Goal: Answer question/provide support: Share knowledge or assist other users

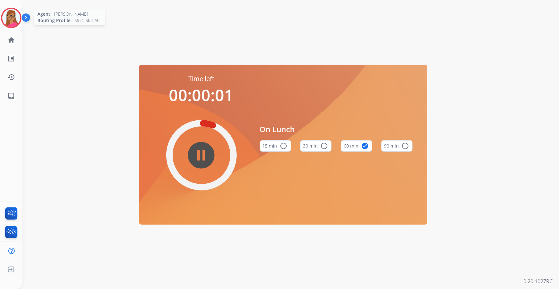
click at [8, 18] on img at bounding box center [11, 18] width 18 height 18
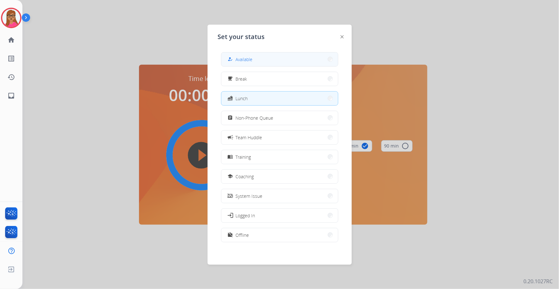
click at [248, 63] on button "how_to_reg Available" at bounding box center [279, 60] width 117 height 14
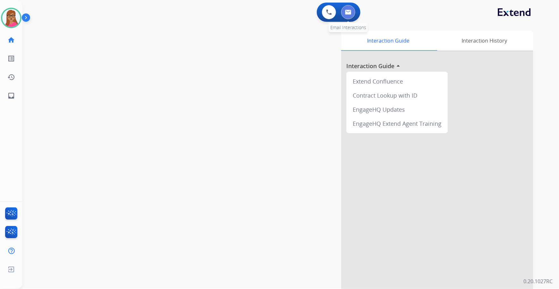
click at [349, 13] on img at bounding box center [348, 12] width 6 height 5
select select "**********"
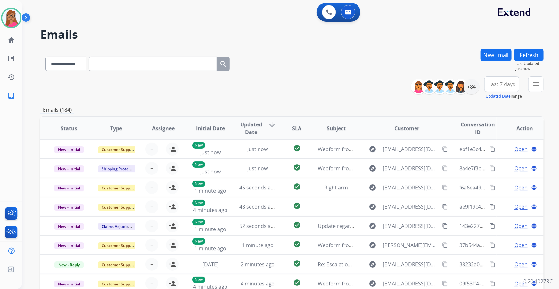
click at [502, 85] on span "Last 7 days" at bounding box center [501, 84] width 27 height 3
click at [491, 161] on div "Last 90 days" at bounding box center [499, 162] width 35 height 10
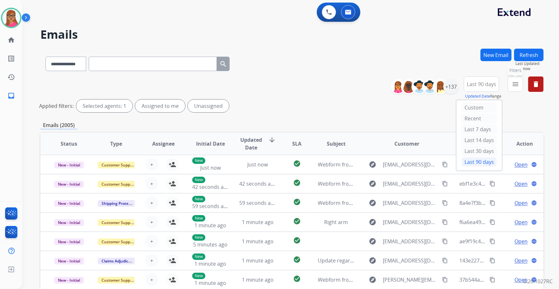
click at [513, 86] on mat-icon "menu" at bounding box center [515, 84] width 8 height 8
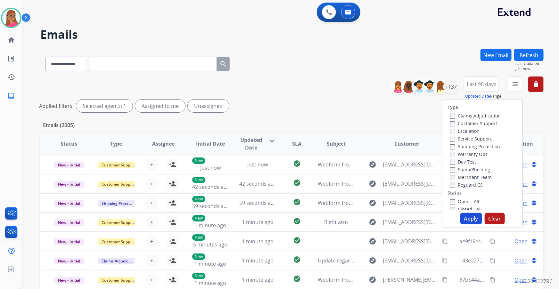
click at [481, 121] on label "Customer Support" at bounding box center [473, 123] width 47 height 6
click at [466, 147] on label "Shipping Protection" at bounding box center [475, 146] width 50 height 6
click at [459, 186] on label "Reguard CS" at bounding box center [466, 185] width 33 height 6
click at [471, 221] on button "Apply" at bounding box center [471, 219] width 22 height 12
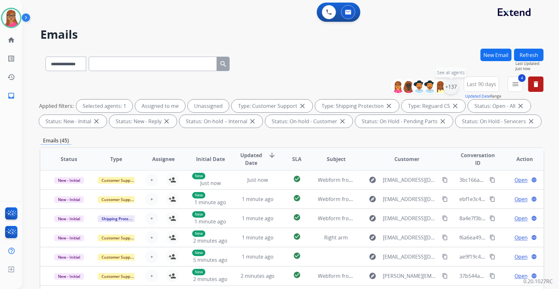
click at [450, 89] on div "+137" at bounding box center [450, 86] width 15 height 15
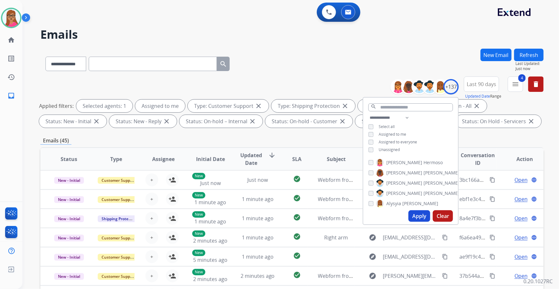
click at [416, 213] on button "Apply" at bounding box center [419, 216] width 22 height 12
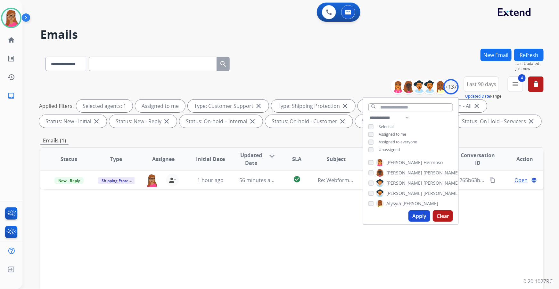
click at [295, 245] on div "Status Type Assignee Initial Date Updated Date arrow_downward SLA Subject Custo…" at bounding box center [291, 254] width 503 height 215
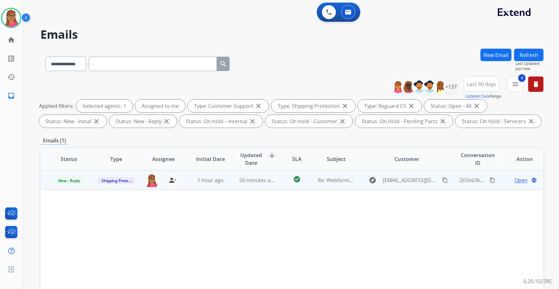
click at [516, 182] on span "Open" at bounding box center [520, 180] width 13 height 8
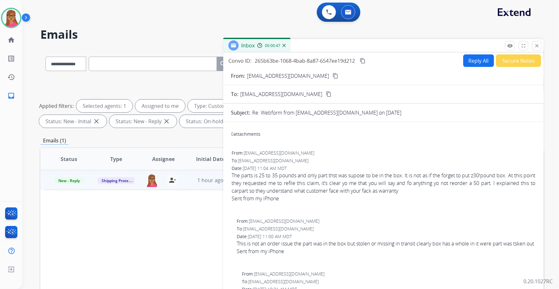
click at [332, 73] on mat-icon "content_copy" at bounding box center [335, 76] width 6 height 6
click at [474, 64] on button "Reply All" at bounding box center [478, 60] width 31 height 12
select select "**********"
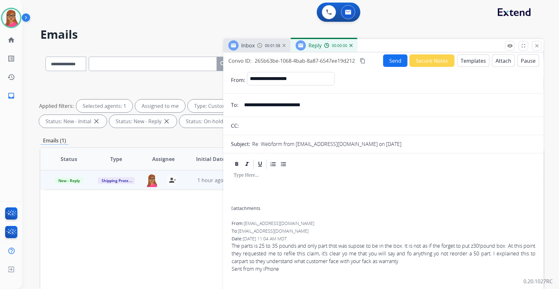
click at [465, 64] on button "Templates" at bounding box center [473, 60] width 32 height 12
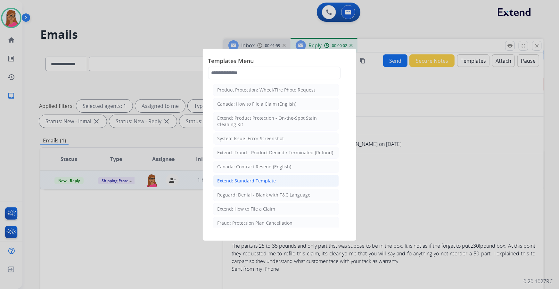
click at [245, 178] on div "Extend: Standard Template" at bounding box center [246, 181] width 59 height 6
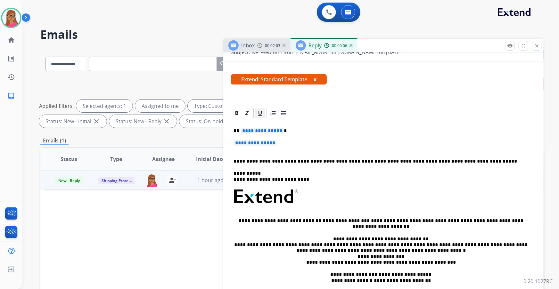
scroll to position [87, 0]
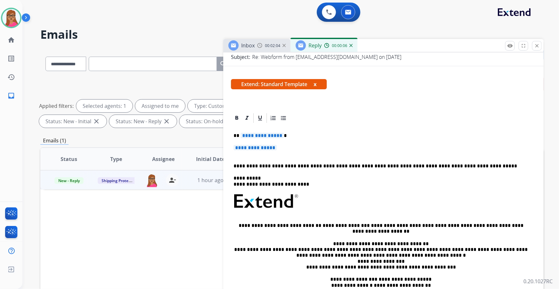
click at [264, 132] on div "**********" at bounding box center [383, 220] width 305 height 193
click at [262, 145] on span "**********" at bounding box center [254, 147] width 43 height 5
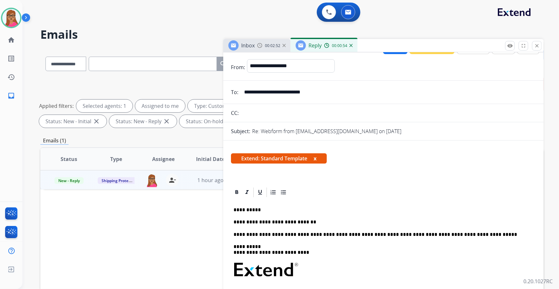
scroll to position [0, 0]
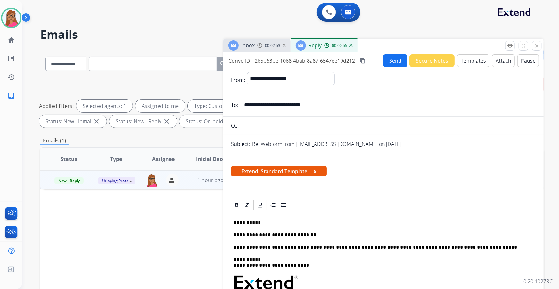
click at [252, 45] on span "Inbox" at bounding box center [247, 45] width 13 height 7
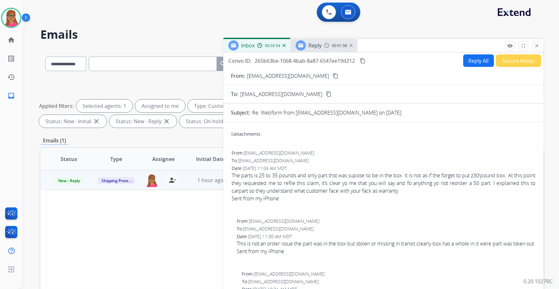
click at [325, 44] on img at bounding box center [326, 45] width 5 height 5
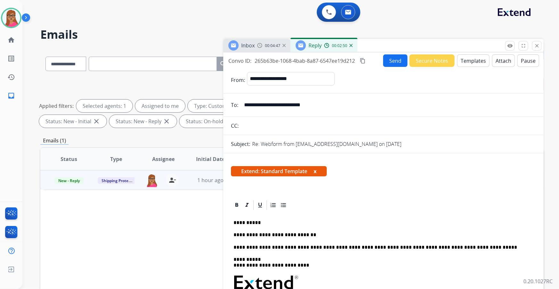
drag, startPoint x: 362, startPoint y: 61, endPoint x: 355, endPoint y: 4, distance: 56.8
click at [362, 60] on mat-icon "content_copy" at bounding box center [363, 61] width 6 height 6
click at [311, 233] on p "**********" at bounding box center [380, 235] width 295 height 6
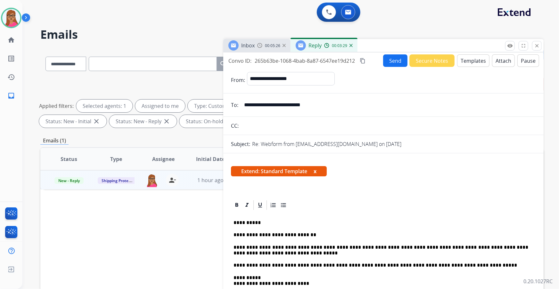
click at [397, 58] on button "Send" at bounding box center [395, 60] width 24 height 12
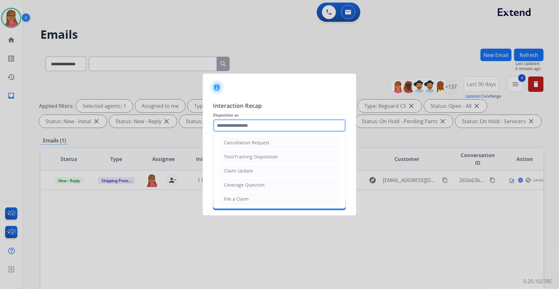
click at [256, 120] on input "text" at bounding box center [279, 125] width 133 height 13
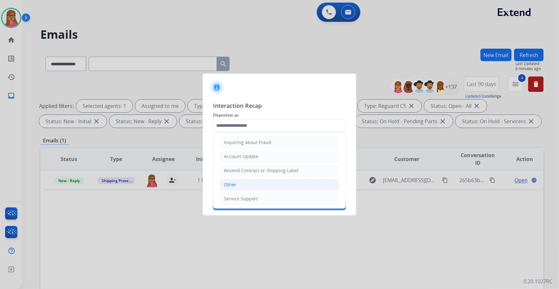
drag, startPoint x: 237, startPoint y: 180, endPoint x: 246, endPoint y: 151, distance: 30.2
click at [237, 179] on li "Other" at bounding box center [279, 185] width 119 height 12
type input "*****"
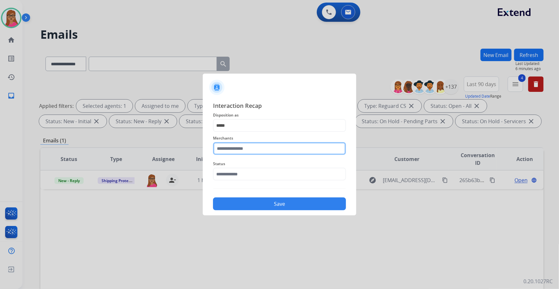
click at [247, 144] on input "text" at bounding box center [279, 148] width 133 height 13
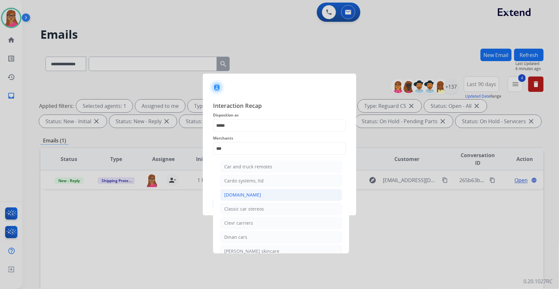
click at [252, 190] on li "[DOMAIN_NAME]" at bounding box center [281, 195] width 122 height 12
type input "**********"
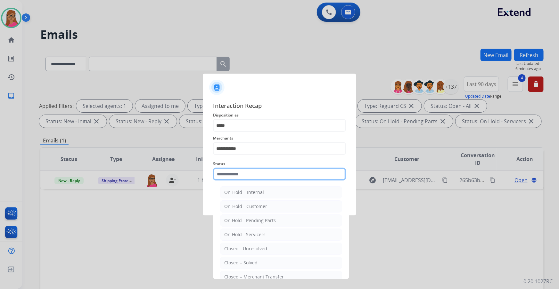
click at [250, 170] on input "text" at bounding box center [279, 174] width 133 height 13
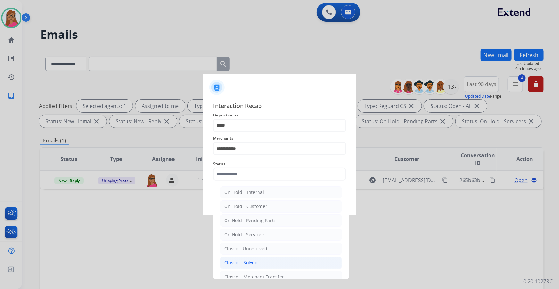
click at [264, 264] on li "Closed – Solved" at bounding box center [281, 263] width 122 height 12
type input "**********"
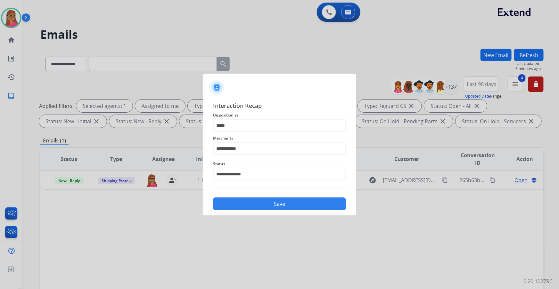
click at [270, 207] on button "Save" at bounding box center [279, 204] width 133 height 13
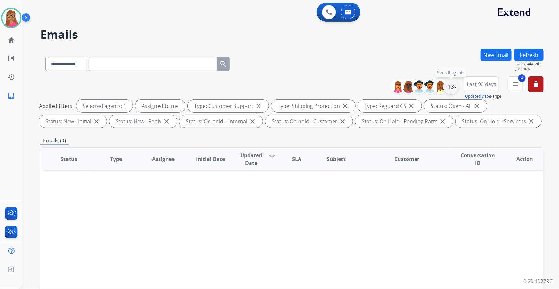
click at [450, 87] on div "+137" at bounding box center [450, 86] width 15 height 15
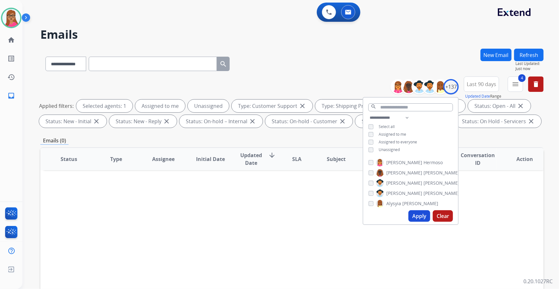
click at [416, 218] on button "Apply" at bounding box center [419, 216] width 22 height 12
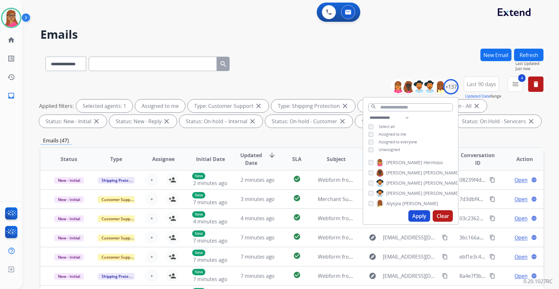
click at [529, 55] on button "Refresh" at bounding box center [528, 55] width 29 height 12
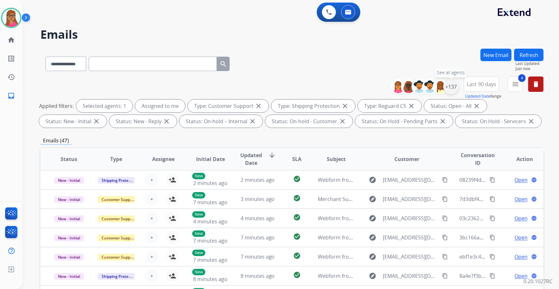
click at [449, 87] on div "+137" at bounding box center [450, 86] width 15 height 15
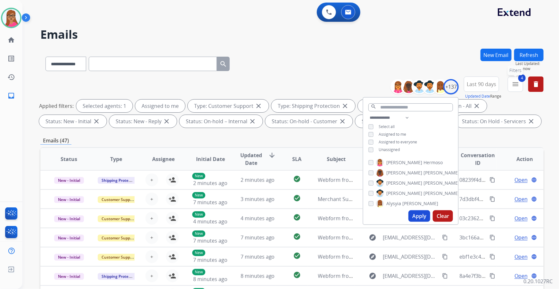
click at [511, 86] on mat-icon "menu" at bounding box center [515, 84] width 8 height 8
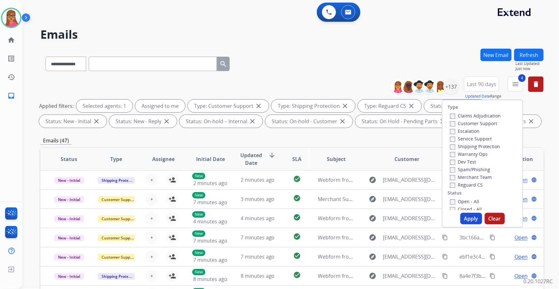
click at [552, 132] on div "**********" at bounding box center [290, 144] width 536 height 289
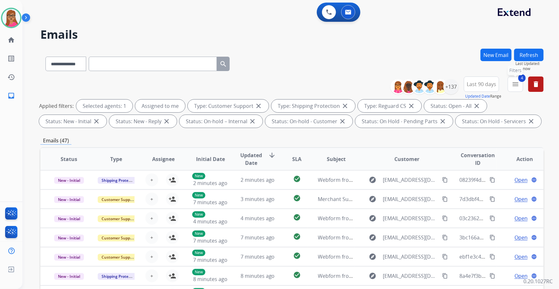
click at [512, 87] on mat-icon "menu" at bounding box center [515, 84] width 8 height 8
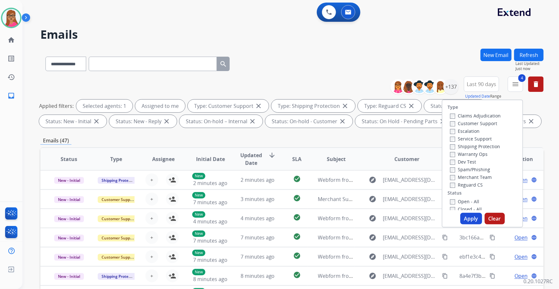
click at [546, 131] on div "**********" at bounding box center [290, 144] width 536 height 289
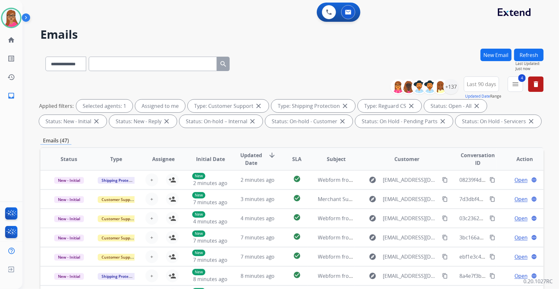
click at [482, 83] on span "Last 90 days" at bounding box center [480, 84] width 29 height 3
click at [432, 29] on h2 "Emails" at bounding box center [291, 34] width 503 height 13
click at [453, 81] on div "+137" at bounding box center [450, 86] width 15 height 15
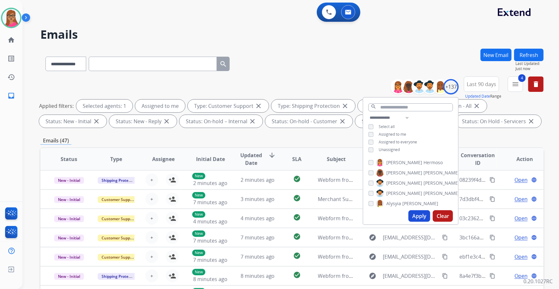
click at [416, 218] on button "Apply" at bounding box center [419, 216] width 22 height 12
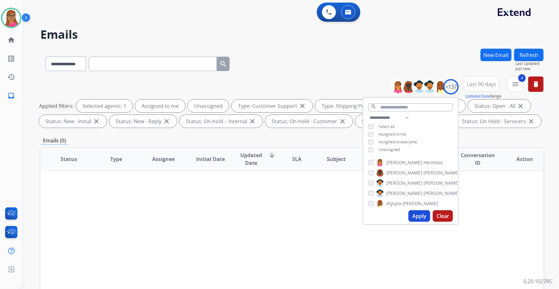
click at [413, 215] on button "Apply" at bounding box center [419, 216] width 22 height 12
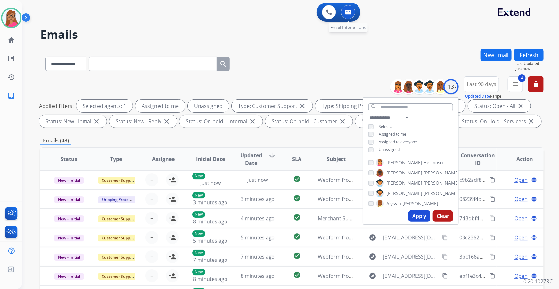
click at [349, 10] on img at bounding box center [348, 12] width 6 height 5
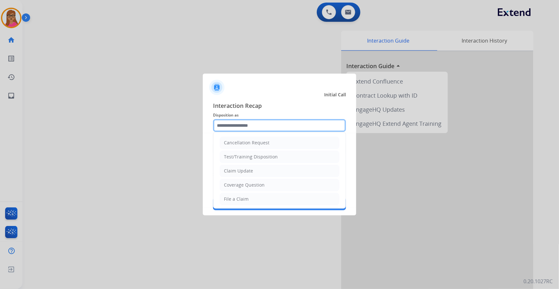
click at [242, 125] on input "text" at bounding box center [279, 125] width 133 height 13
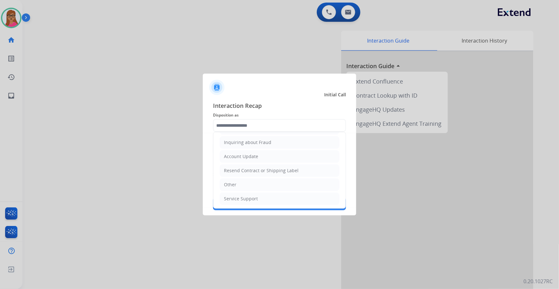
click at [230, 182] on div "Other" at bounding box center [230, 185] width 12 height 6
type input "*****"
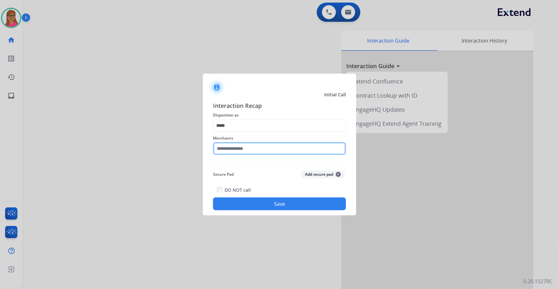
click at [246, 152] on input "text" at bounding box center [279, 148] width 133 height 13
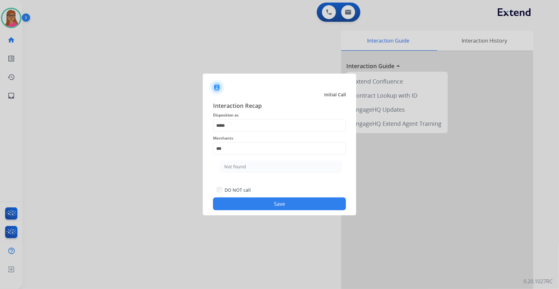
click at [239, 167] on div "Not found" at bounding box center [235, 167] width 22 height 6
type input "*********"
click at [284, 200] on button "Save" at bounding box center [279, 204] width 133 height 13
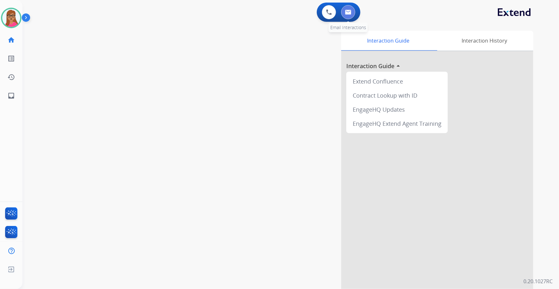
click at [347, 13] on img at bounding box center [348, 12] width 6 height 5
select select "**********"
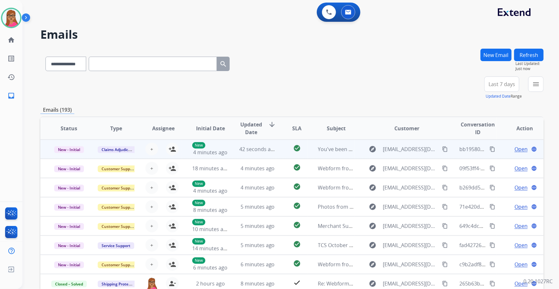
scroll to position [0, 0]
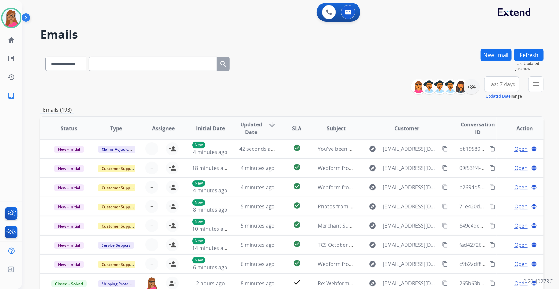
drag, startPoint x: 511, startPoint y: 86, endPoint x: 515, endPoint y: 99, distance: 13.2
click at [511, 85] on span "Last 7 days" at bounding box center [501, 84] width 27 height 3
click at [496, 160] on div "Last 90 days" at bounding box center [499, 162] width 35 height 10
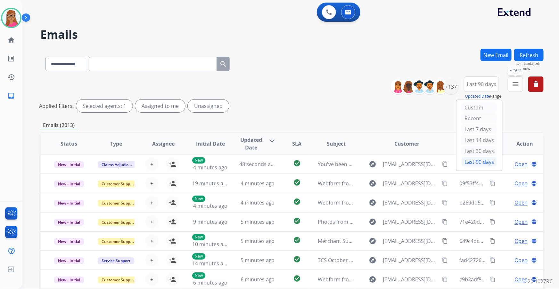
click at [517, 86] on mat-icon "menu" at bounding box center [515, 84] width 8 height 8
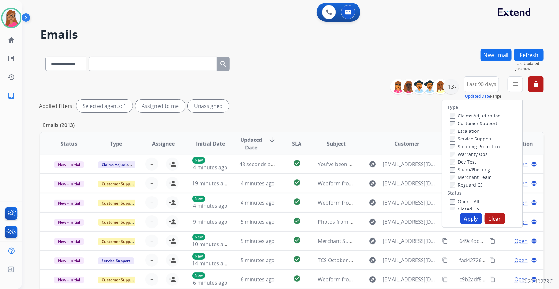
click at [477, 123] on label "Customer Support" at bounding box center [473, 123] width 47 height 6
click at [483, 148] on label "Shipping Protection" at bounding box center [475, 146] width 50 height 6
click at [460, 188] on label "Reguard CS" at bounding box center [466, 185] width 33 height 6
click at [464, 204] on label "Open - All" at bounding box center [464, 202] width 29 height 6
click at [469, 222] on button "Apply" at bounding box center [471, 219] width 22 height 12
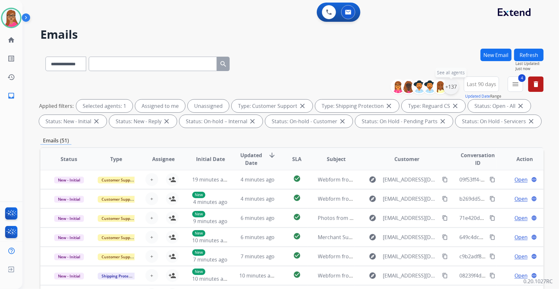
click at [450, 85] on div "+137" at bounding box center [450, 86] width 15 height 15
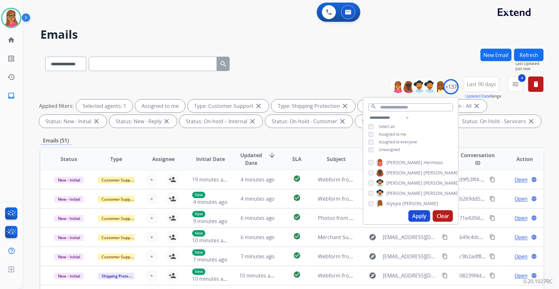
click at [416, 214] on button "Apply" at bounding box center [419, 216] width 22 height 12
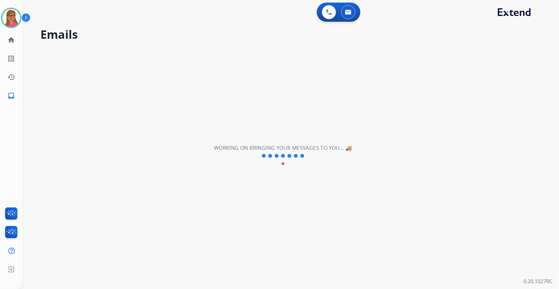
scroll to position [0, 0]
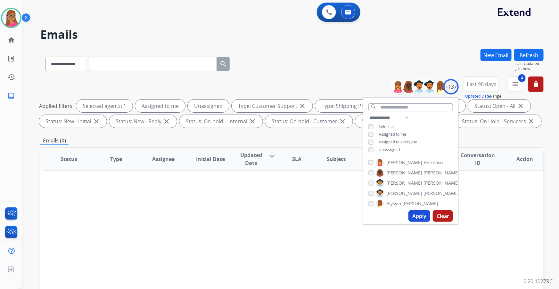
click at [414, 219] on button "Apply" at bounding box center [419, 216] width 22 height 12
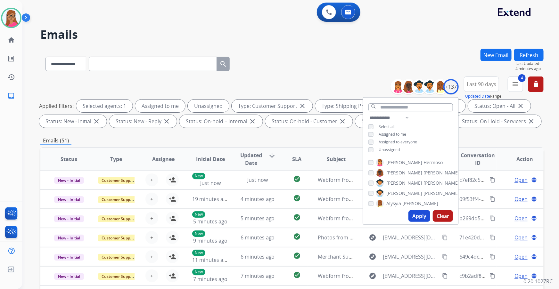
click at [388, 52] on div "**********" at bounding box center [291, 63] width 503 height 28
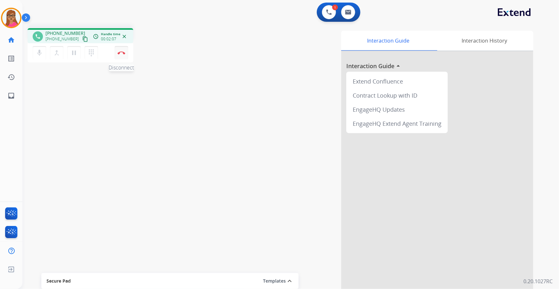
click at [121, 50] on button "Disconnect" at bounding box center [121, 52] width 13 height 13
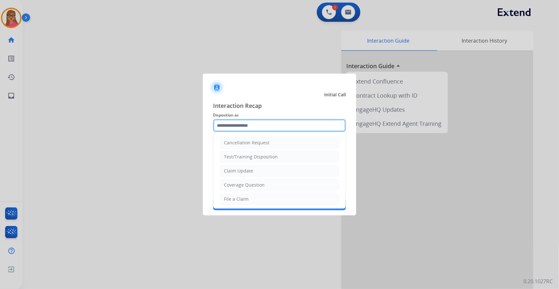
click at [254, 121] on input "text" at bounding box center [279, 125] width 133 height 13
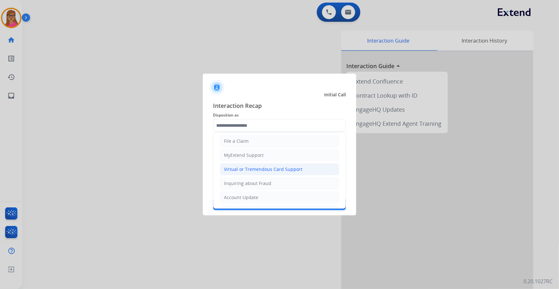
click at [269, 167] on div "Virtual or Tremendous Card Support" at bounding box center [263, 169] width 78 height 6
type input "**********"
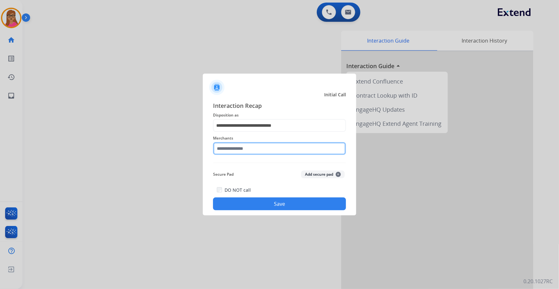
click at [247, 143] on input "text" at bounding box center [279, 148] width 133 height 13
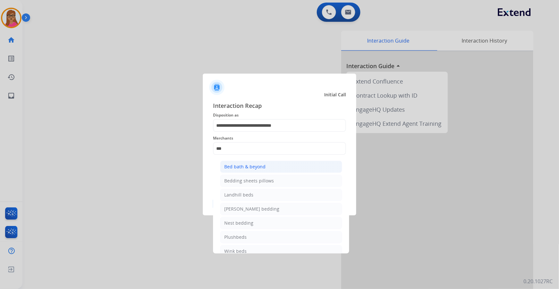
click at [247, 168] on div "Bed bath & beyond" at bounding box center [244, 167] width 41 height 6
type input "**********"
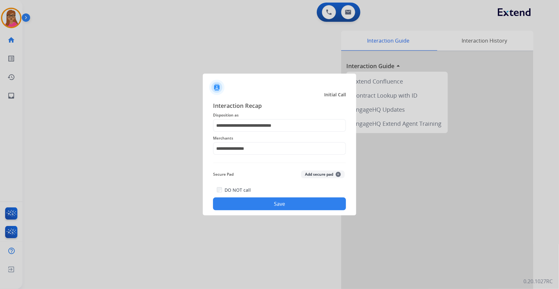
click at [275, 203] on button "Save" at bounding box center [279, 204] width 133 height 13
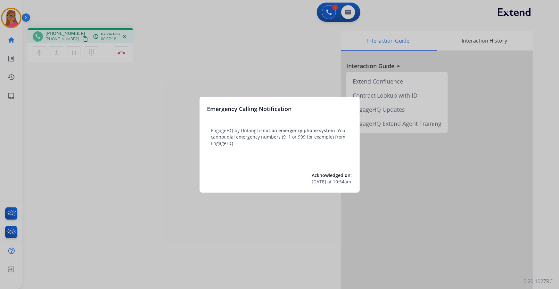
click at [250, 71] on div at bounding box center [279, 144] width 559 height 289
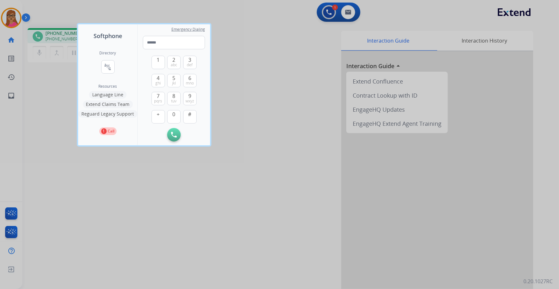
click at [286, 77] on div at bounding box center [279, 144] width 559 height 289
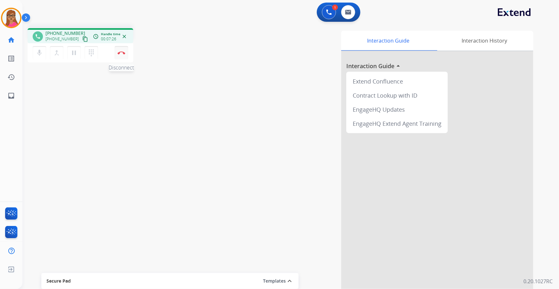
click at [123, 49] on button "Disconnect" at bounding box center [121, 52] width 13 height 13
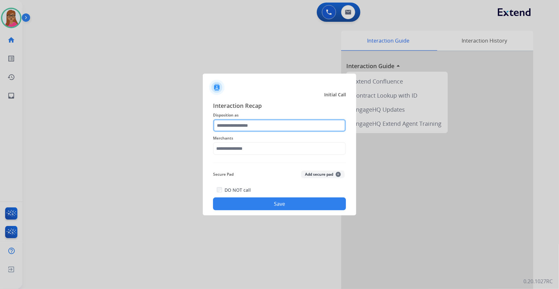
click at [244, 120] on input "text" at bounding box center [279, 125] width 133 height 13
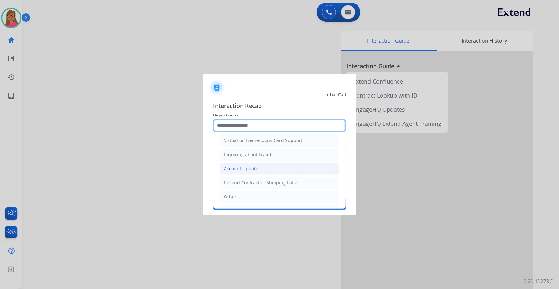
scroll to position [87, 0]
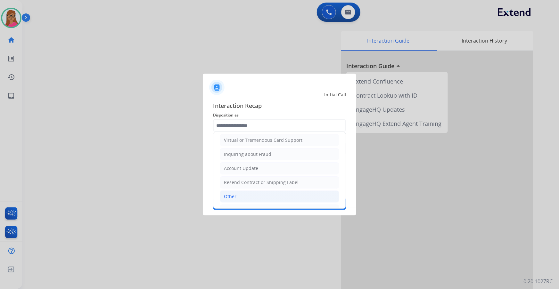
click at [232, 191] on li "Other" at bounding box center [279, 197] width 119 height 12
type input "*****"
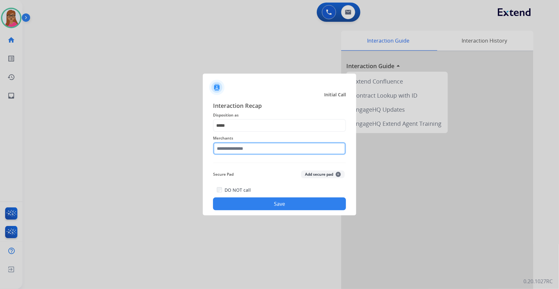
click at [262, 142] on input "text" at bounding box center [279, 148] width 133 height 13
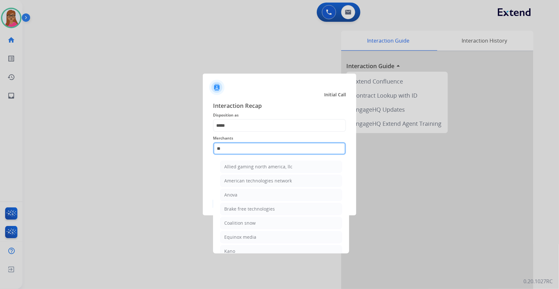
drag, startPoint x: 231, startPoint y: 150, endPoint x: 215, endPoint y: 149, distance: 15.7
click at [215, 149] on input "**" at bounding box center [279, 148] width 133 height 13
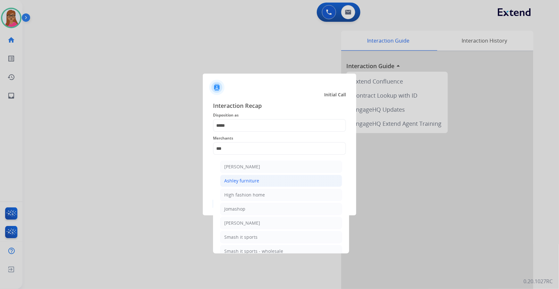
click at [246, 182] on div "Ashley furniture" at bounding box center [241, 181] width 35 height 6
type input "**********"
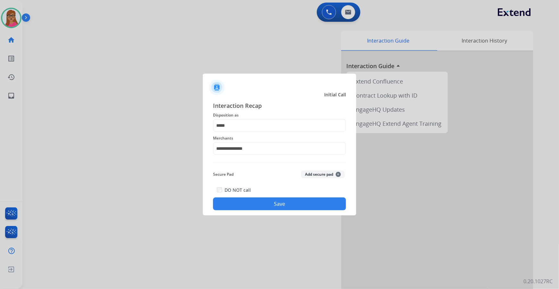
drag, startPoint x: 268, startPoint y: 201, endPoint x: 287, endPoint y: 158, distance: 46.3
click at [268, 201] on button "Save" at bounding box center [279, 204] width 133 height 13
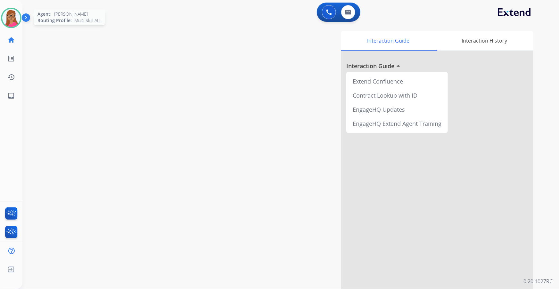
click at [14, 13] on img at bounding box center [11, 18] width 18 height 18
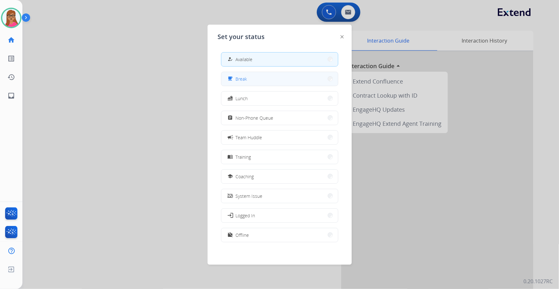
click at [273, 73] on button "free_breakfast Break" at bounding box center [279, 79] width 117 height 14
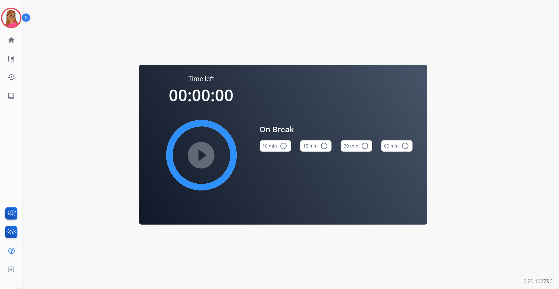
click at [319, 147] on button "15 min radio_button_unchecked" at bounding box center [315, 146] width 31 height 12
click at [199, 153] on mat-icon "play_circle_filled" at bounding box center [202, 155] width 8 height 8
click at [3, 4] on div "[PERSON_NAME] Break Edit Avatar Agent: [PERSON_NAME] Routing Profile: Multi Ski…" at bounding box center [11, 52] width 22 height 105
click at [6, 12] on img at bounding box center [11, 18] width 18 height 18
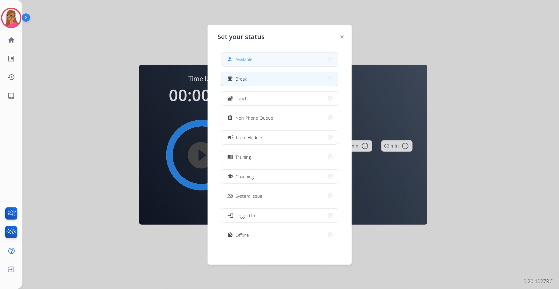
click at [270, 61] on button "how_to_reg Available" at bounding box center [279, 60] width 117 height 14
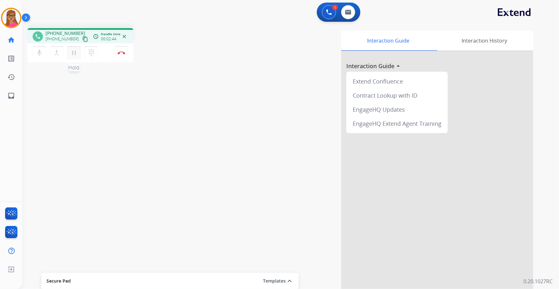
click at [76, 53] on mat-icon "pause" at bounding box center [74, 53] width 8 height 8
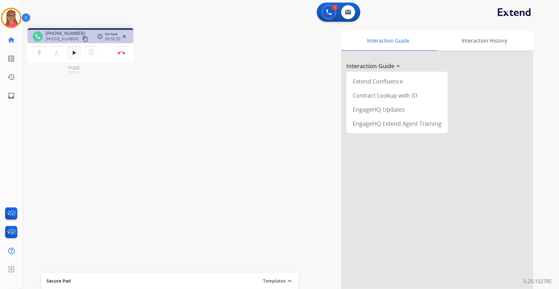
click at [76, 53] on mat-icon "play_arrow" at bounding box center [74, 53] width 8 height 8
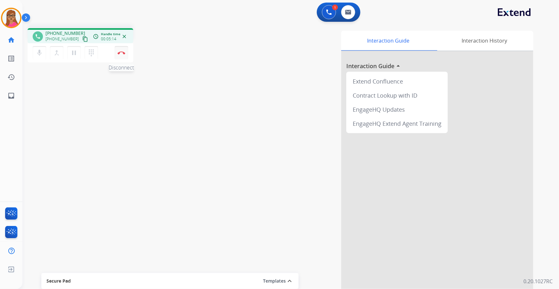
click at [122, 51] on button "Disconnect" at bounding box center [121, 52] width 13 height 13
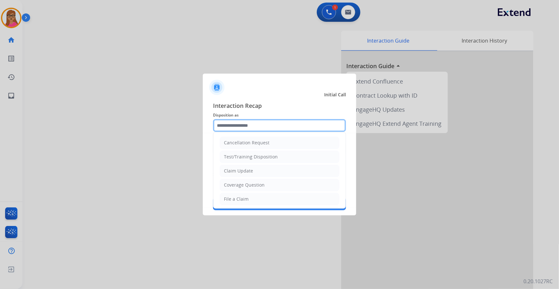
click at [275, 125] on input "text" at bounding box center [279, 125] width 133 height 13
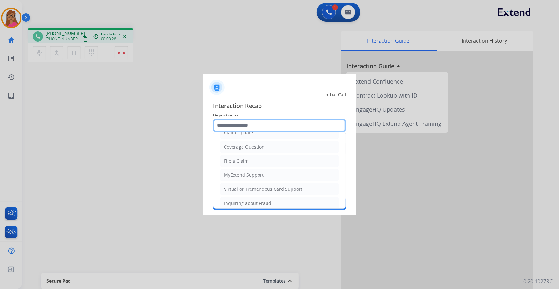
scroll to position [87, 0]
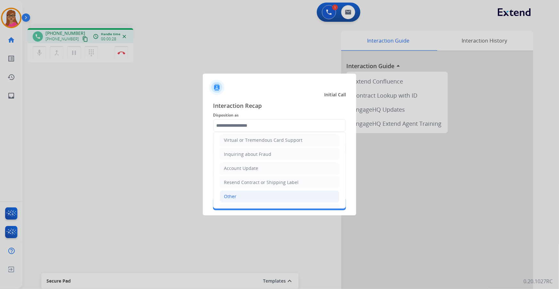
click at [230, 195] on div "Other" at bounding box center [230, 196] width 12 height 6
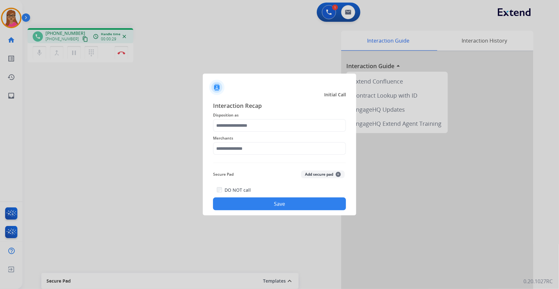
type input "*****"
click at [259, 149] on input "text" at bounding box center [279, 148] width 133 height 13
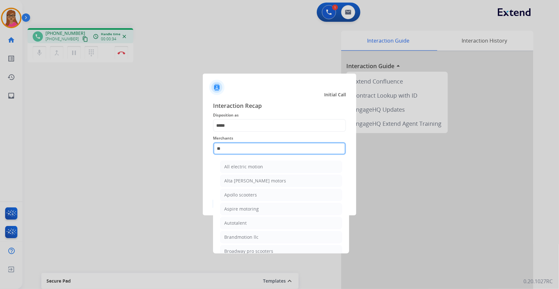
type input "*"
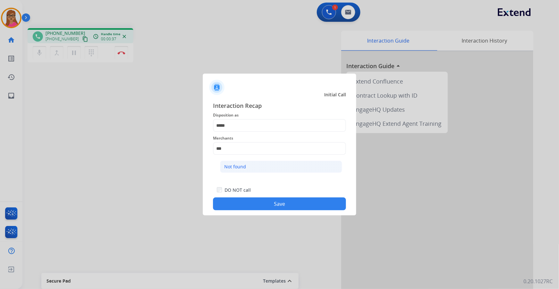
click at [238, 169] on div "Not found" at bounding box center [235, 167] width 22 height 6
type input "*********"
click at [285, 202] on button "Save" at bounding box center [279, 204] width 133 height 13
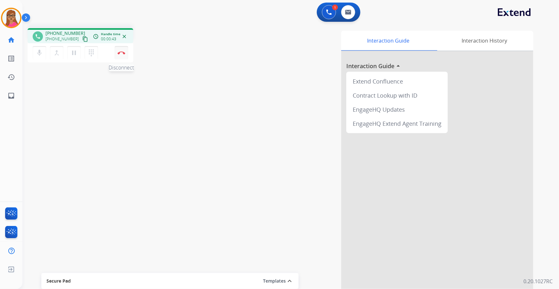
click at [117, 54] on button "Disconnect" at bounding box center [121, 52] width 13 height 13
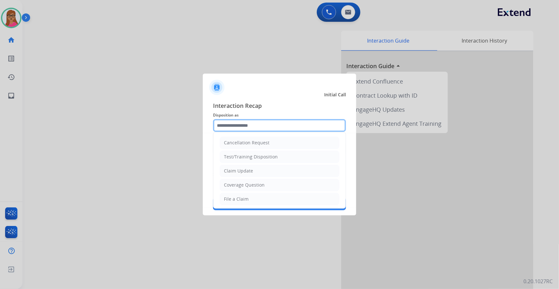
click at [226, 124] on input "text" at bounding box center [279, 125] width 133 height 13
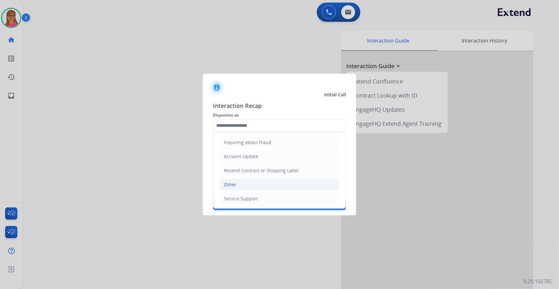
click at [240, 186] on li "Other" at bounding box center [279, 185] width 119 height 12
type input "*****"
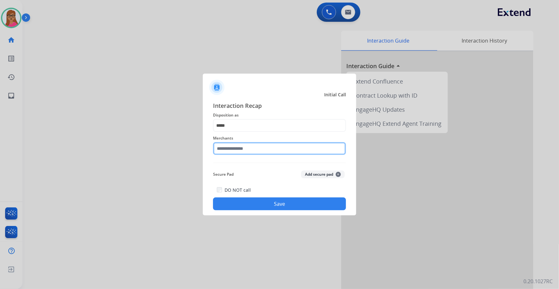
click at [240, 146] on input "text" at bounding box center [279, 148] width 133 height 13
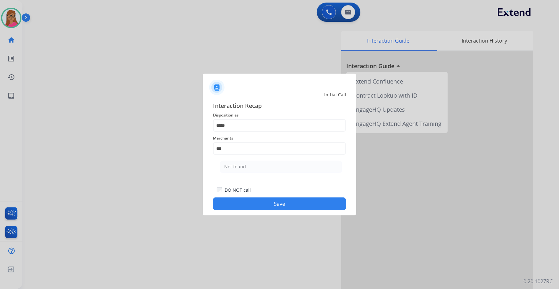
click at [236, 161] on li "Not found" at bounding box center [281, 167] width 122 height 12
type input "*********"
click at [288, 207] on button "Save" at bounding box center [279, 204] width 133 height 13
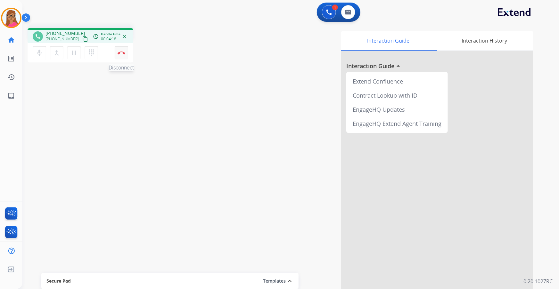
click at [122, 53] on img at bounding box center [122, 52] width 8 height 3
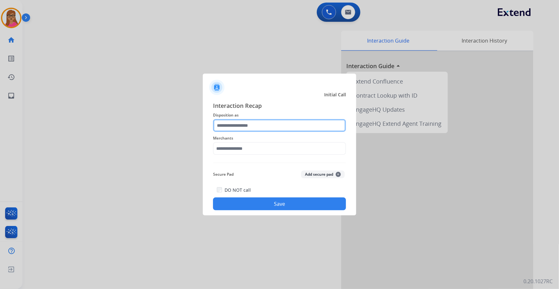
click at [237, 128] on input "text" at bounding box center [279, 125] width 133 height 13
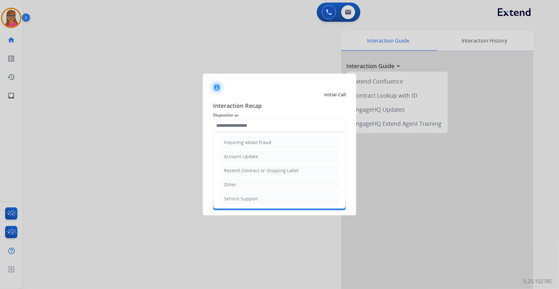
drag, startPoint x: 250, startPoint y: 182, endPoint x: 250, endPoint y: 176, distance: 5.5
click at [249, 182] on li "Other" at bounding box center [279, 185] width 119 height 12
type input "*****"
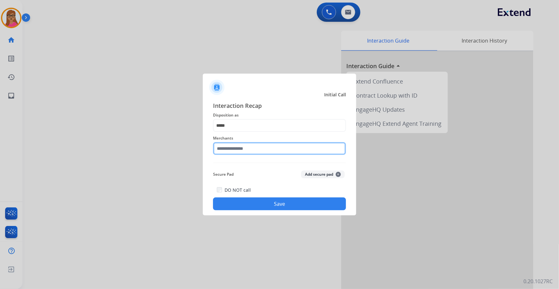
click at [257, 148] on input "text" at bounding box center [279, 148] width 133 height 13
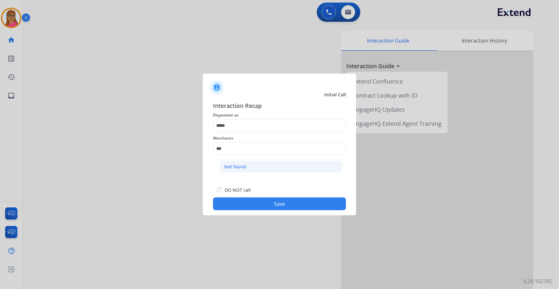
click at [248, 167] on li "Not found" at bounding box center [281, 167] width 122 height 12
type input "*********"
click at [271, 204] on button "Save" at bounding box center [279, 204] width 133 height 13
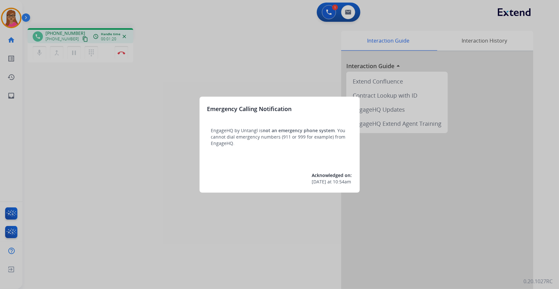
click at [220, 58] on div at bounding box center [279, 144] width 559 height 289
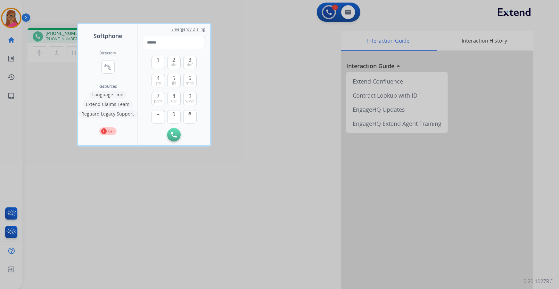
click at [307, 86] on div at bounding box center [279, 144] width 559 height 289
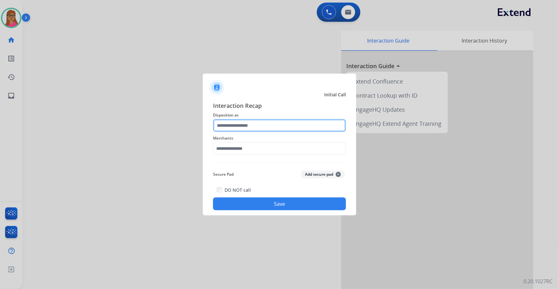
click at [238, 128] on input "text" at bounding box center [279, 125] width 133 height 13
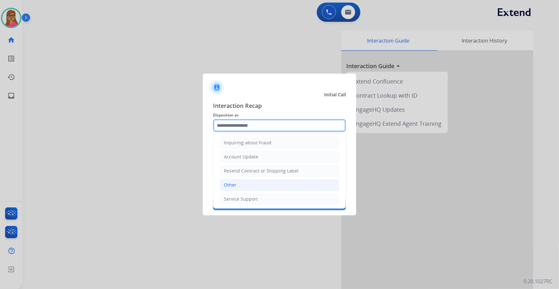
scroll to position [99, 0]
click at [245, 183] on li "Other" at bounding box center [279, 185] width 119 height 12
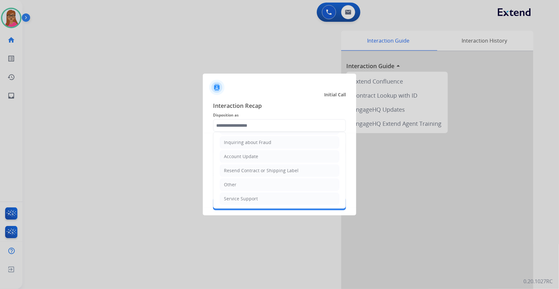
type input "*****"
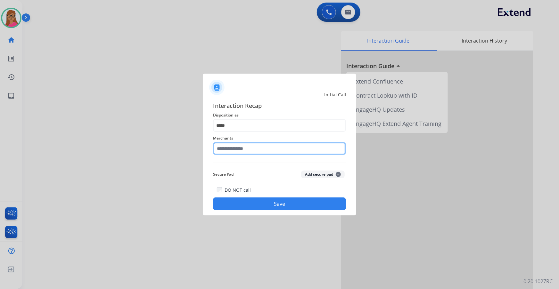
click at [242, 144] on input "text" at bounding box center [279, 148] width 133 height 13
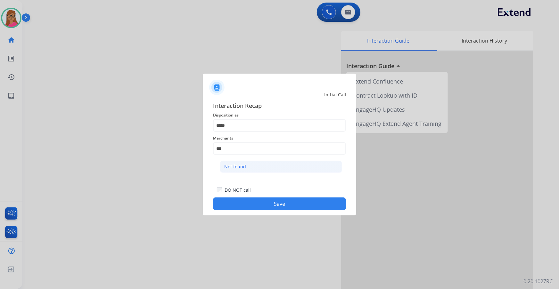
click at [247, 166] on li "Not found" at bounding box center [281, 167] width 122 height 12
type input "*********"
click at [290, 203] on button "Save" at bounding box center [279, 204] width 133 height 13
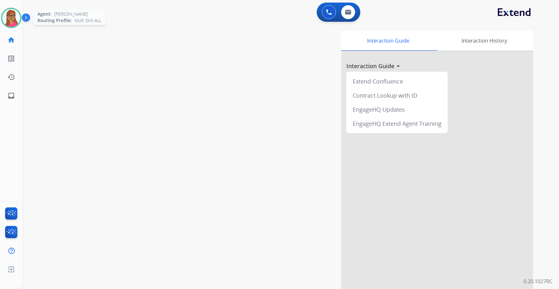
click at [7, 21] on img at bounding box center [11, 18] width 18 height 18
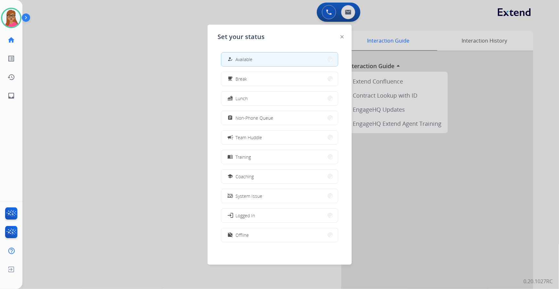
click at [167, 61] on div at bounding box center [279, 144] width 559 height 289
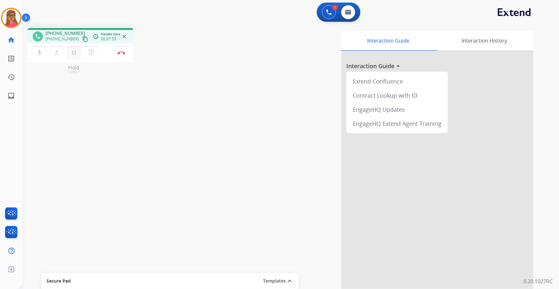
click at [73, 54] on mat-icon "pause" at bounding box center [74, 53] width 8 height 8
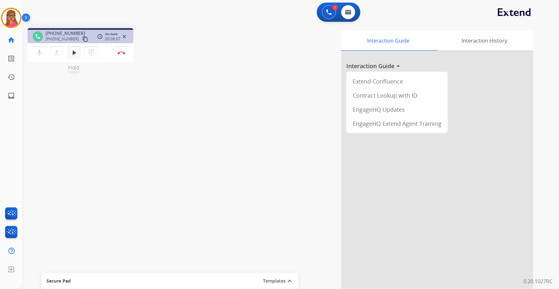
click at [73, 53] on mat-icon "play_arrow" at bounding box center [74, 53] width 8 height 8
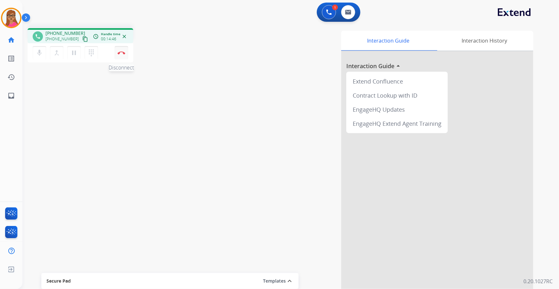
click at [124, 56] on button "Disconnect" at bounding box center [121, 52] width 13 height 13
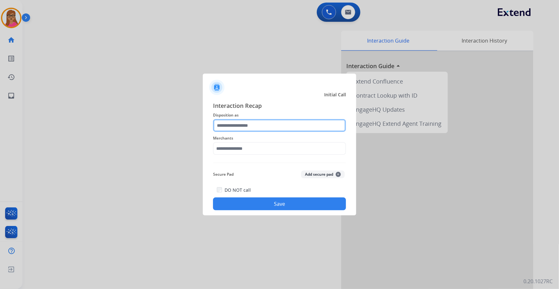
click at [235, 126] on input "text" at bounding box center [279, 125] width 133 height 13
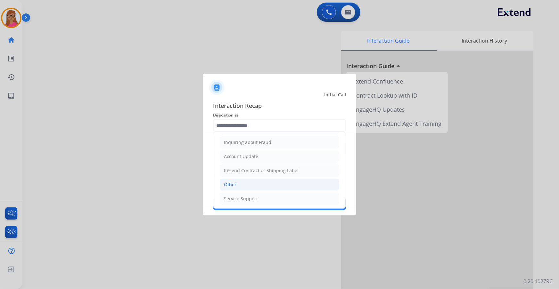
click at [239, 186] on li "Other" at bounding box center [279, 185] width 119 height 12
type input "*****"
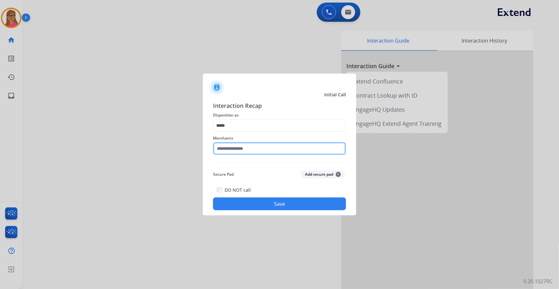
click at [228, 150] on input "text" at bounding box center [279, 148] width 133 height 13
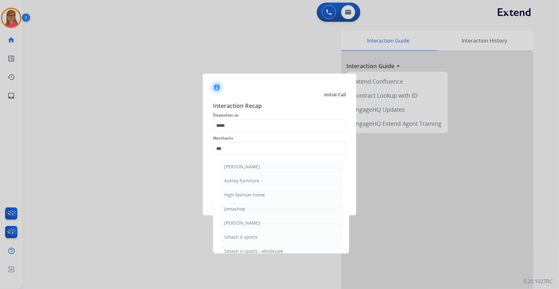
click at [290, 170] on li "[PERSON_NAME]" at bounding box center [281, 167] width 122 height 12
type input "**********"
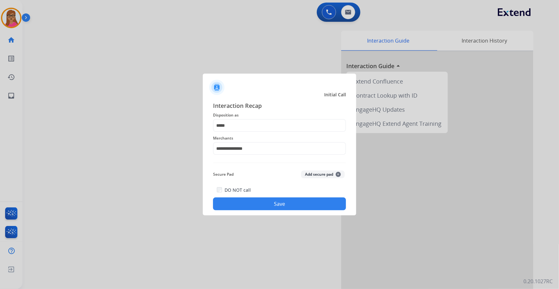
click at [281, 205] on button "Save" at bounding box center [279, 204] width 133 height 13
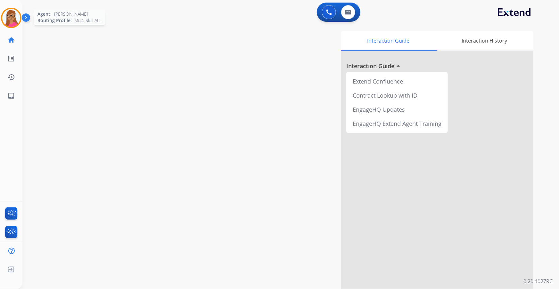
click at [9, 18] on img at bounding box center [11, 18] width 18 height 18
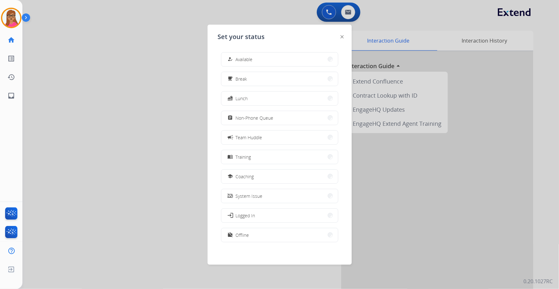
drag, startPoint x: 134, startPoint y: 15, endPoint x: 134, endPoint y: 4, distance: 11.5
click at [135, 9] on div at bounding box center [279, 144] width 559 height 289
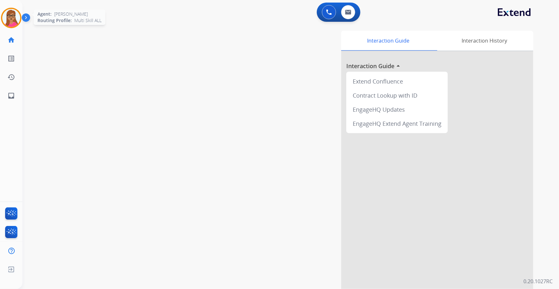
click at [14, 15] on img at bounding box center [11, 18] width 18 height 18
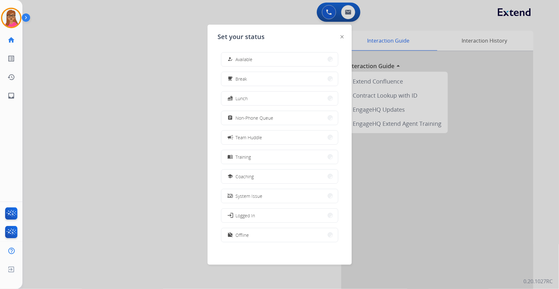
click at [106, 39] on div at bounding box center [279, 144] width 559 height 289
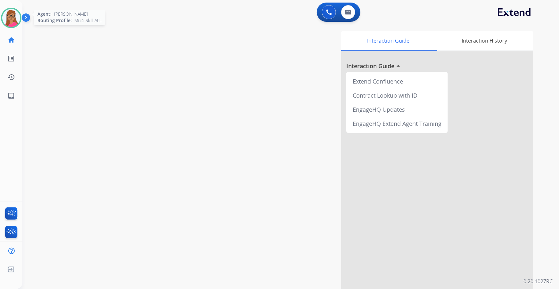
click at [16, 16] on img at bounding box center [11, 18] width 18 height 18
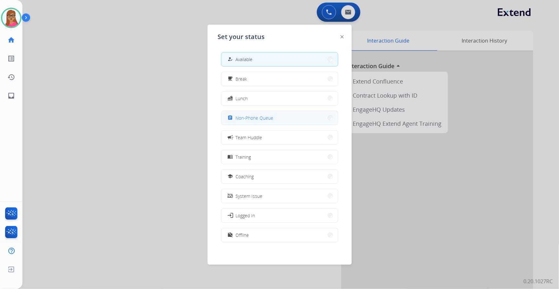
click at [270, 120] on span "Non-Phone Queue" at bounding box center [255, 118] width 38 height 7
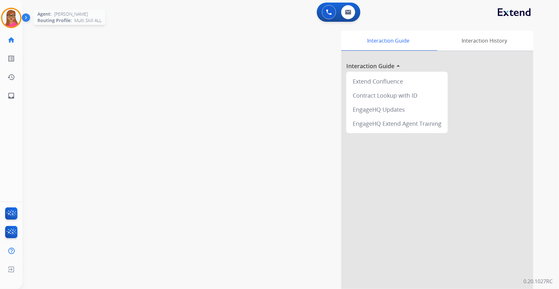
click at [12, 13] on img at bounding box center [11, 18] width 18 height 18
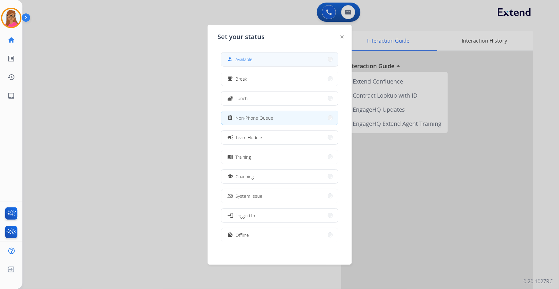
click at [306, 58] on button "how_to_reg Available" at bounding box center [279, 60] width 117 height 14
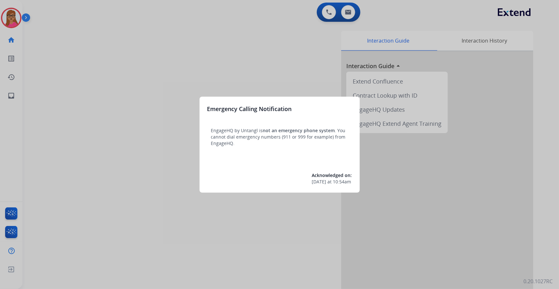
click at [182, 39] on div at bounding box center [279, 144] width 559 height 289
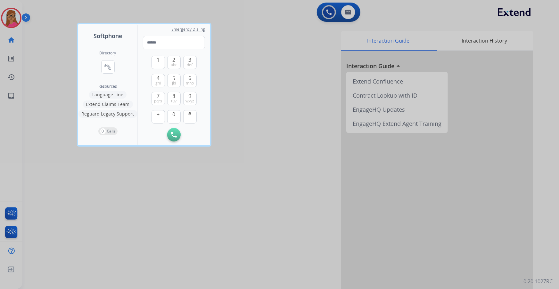
click at [269, 49] on div at bounding box center [279, 144] width 559 height 289
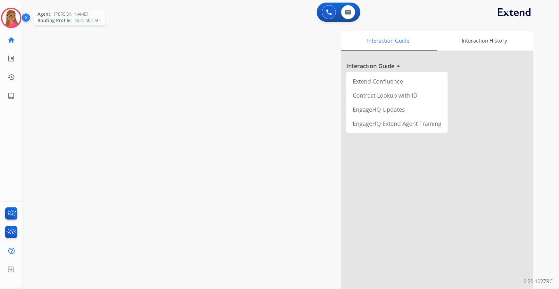
click at [11, 14] on img at bounding box center [11, 18] width 18 height 18
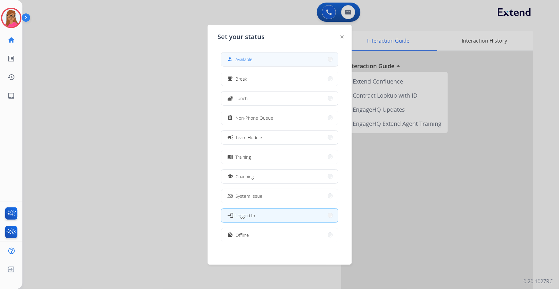
click at [261, 59] on button "how_to_reg Available" at bounding box center [279, 60] width 117 height 14
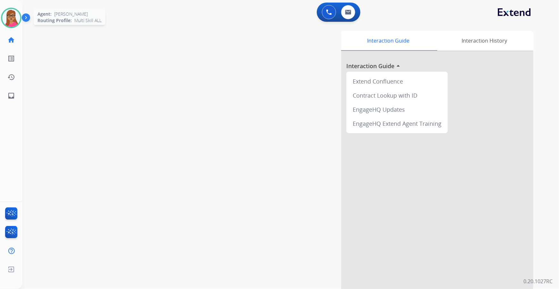
click at [14, 17] on img at bounding box center [11, 18] width 18 height 18
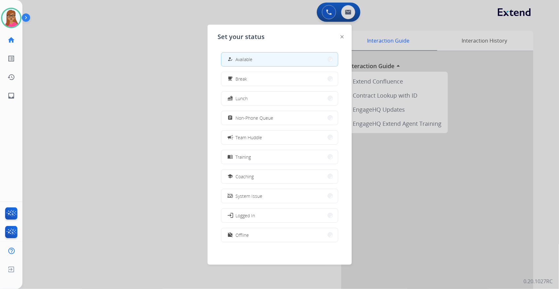
scroll to position [2, 0]
click at [247, 233] on span "Offline" at bounding box center [242, 233] width 13 height 7
